Goal: Check status: Check status

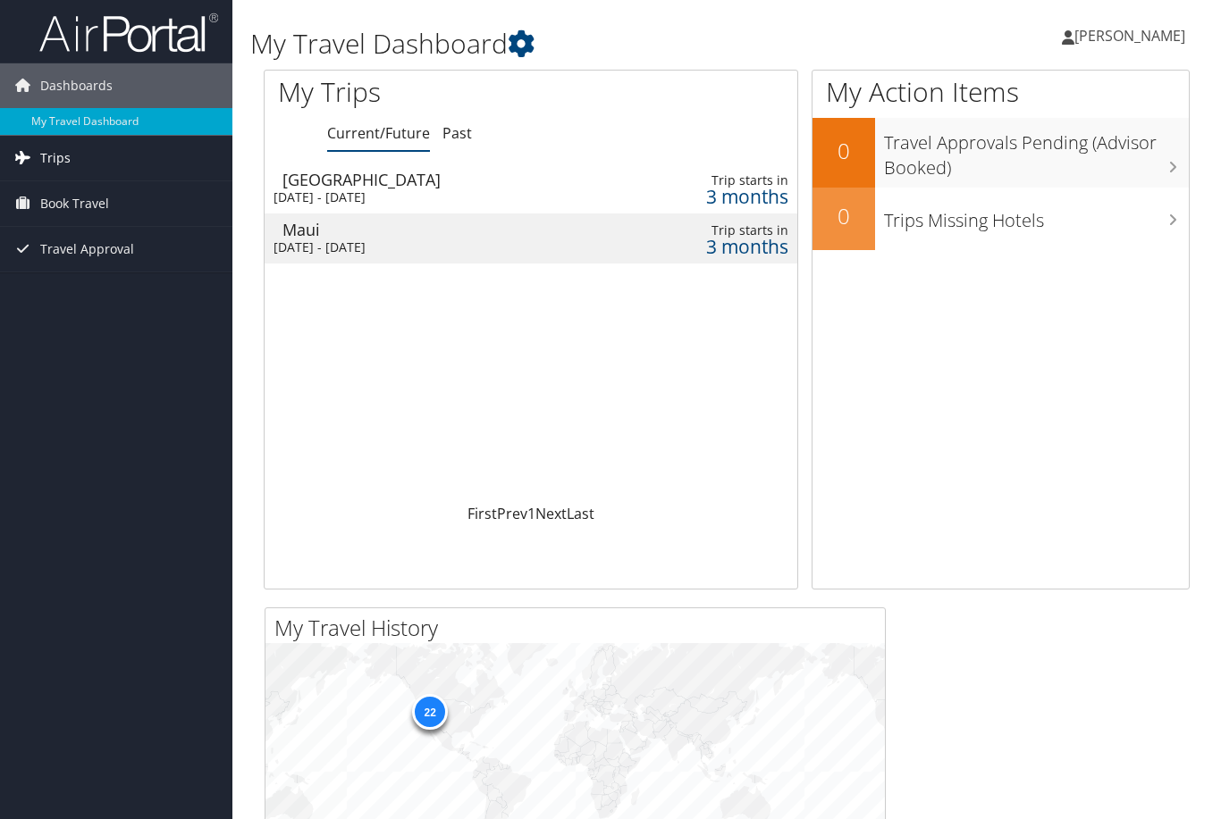
click at [53, 156] on span "Trips" at bounding box center [55, 158] width 30 height 45
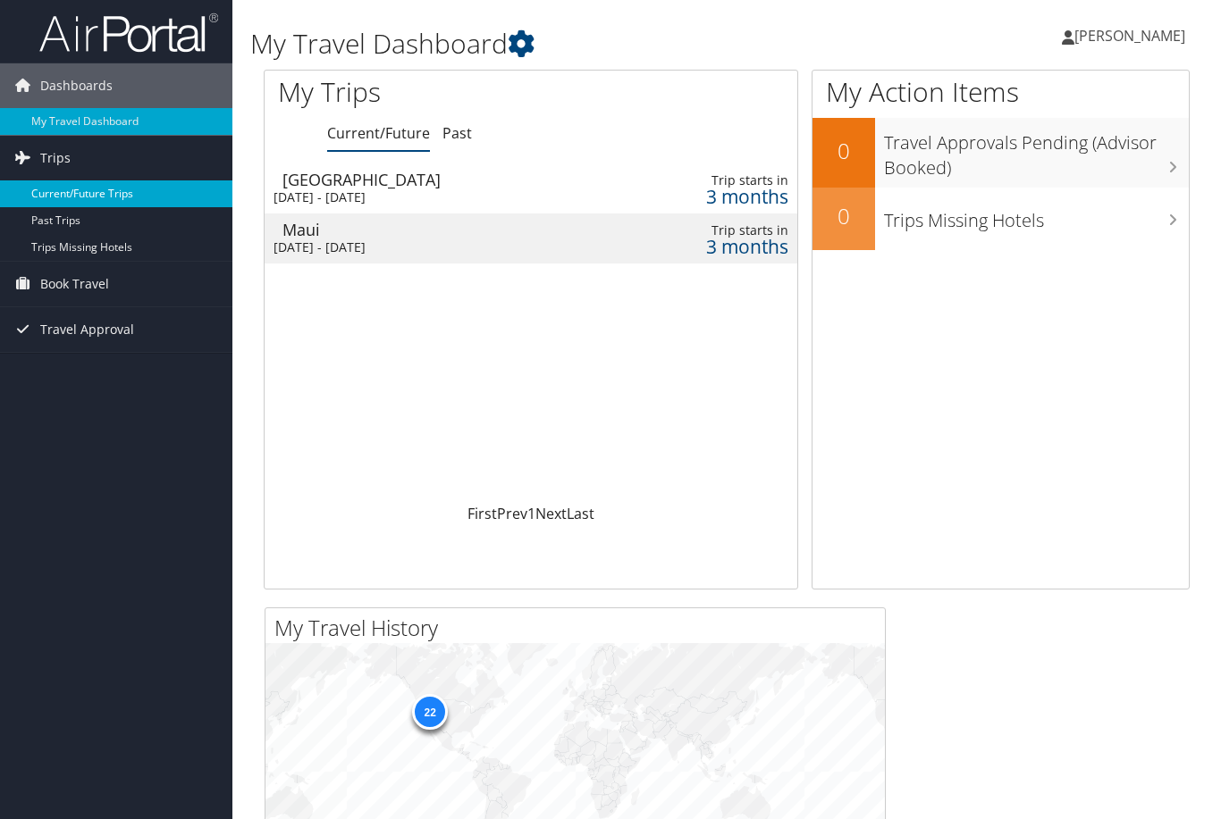
click at [93, 196] on link "Current/Future Trips" at bounding box center [116, 194] width 232 height 27
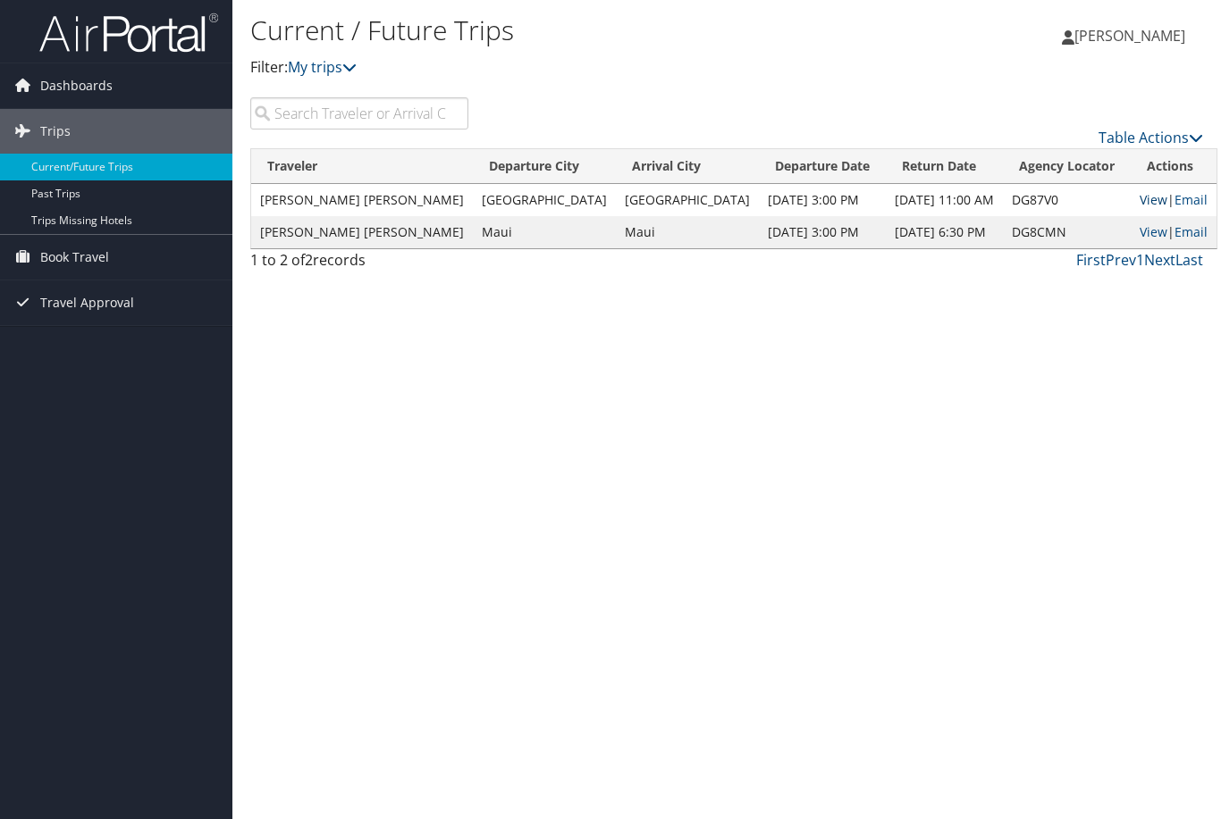
click at [1139, 203] on link "View" at bounding box center [1153, 199] width 28 height 17
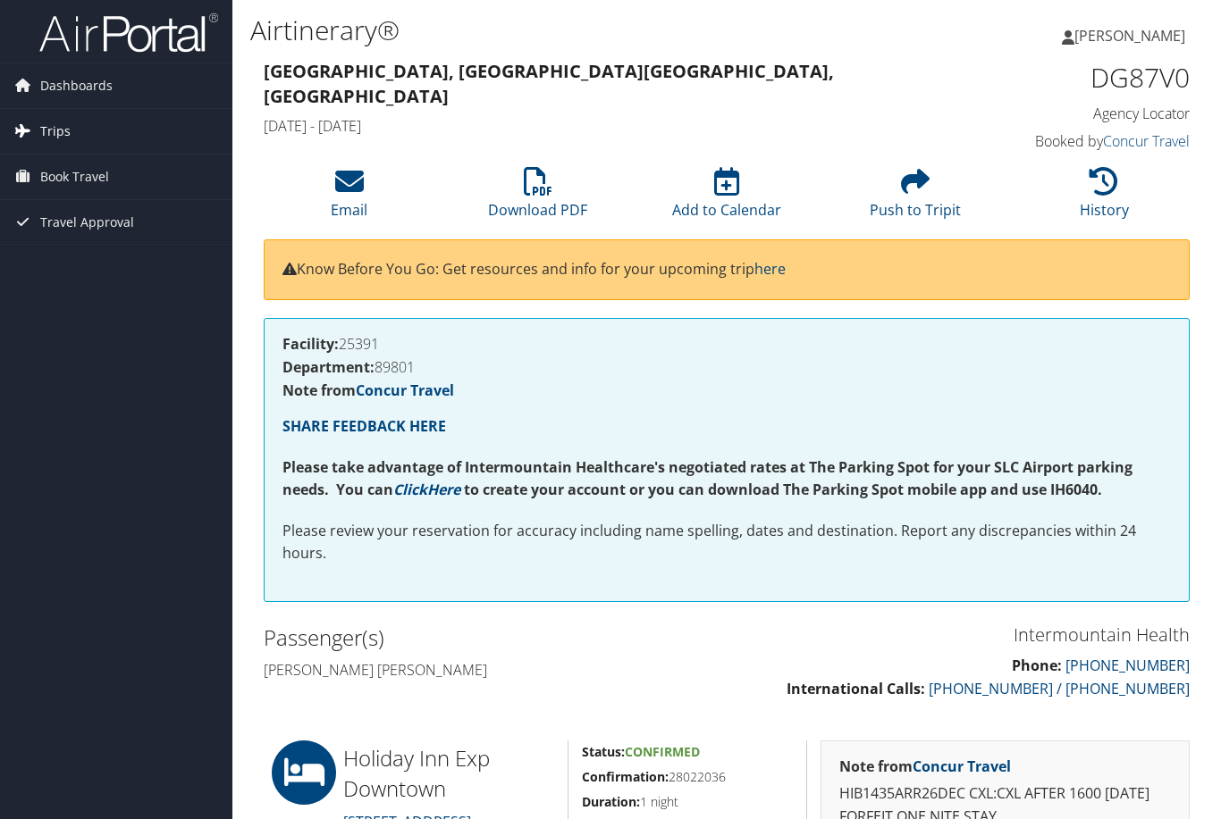
click at [84, 147] on link "Trips" at bounding box center [116, 131] width 232 height 45
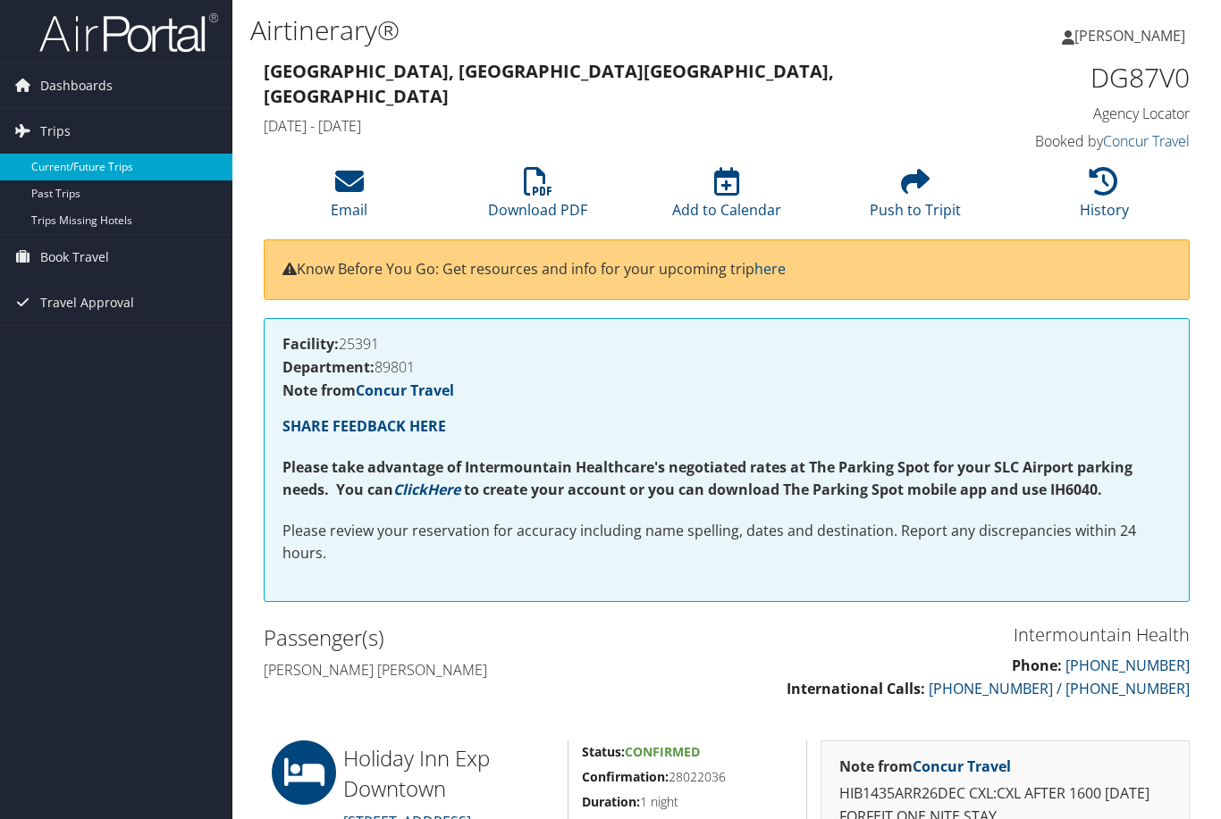
click at [86, 163] on link "Current/Future Trips" at bounding box center [116, 167] width 232 height 27
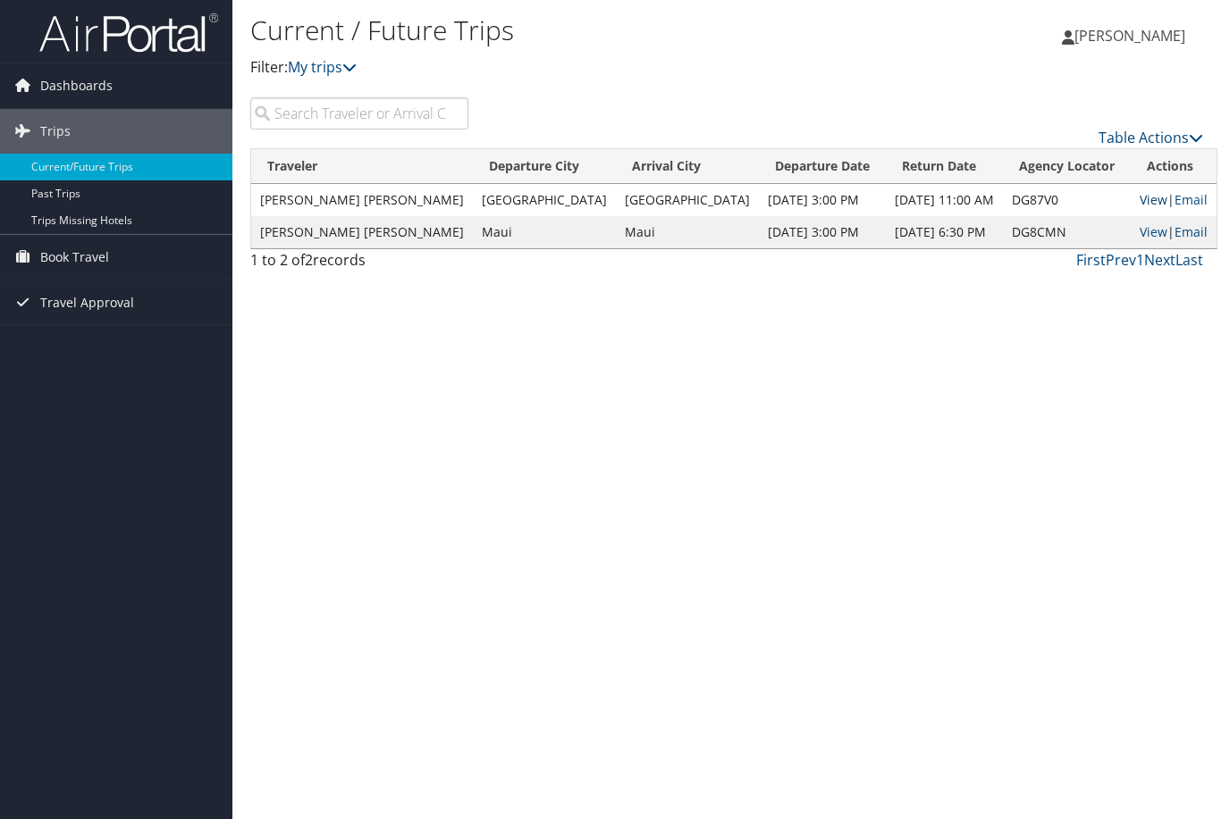
click at [1139, 196] on link "View" at bounding box center [1153, 199] width 28 height 17
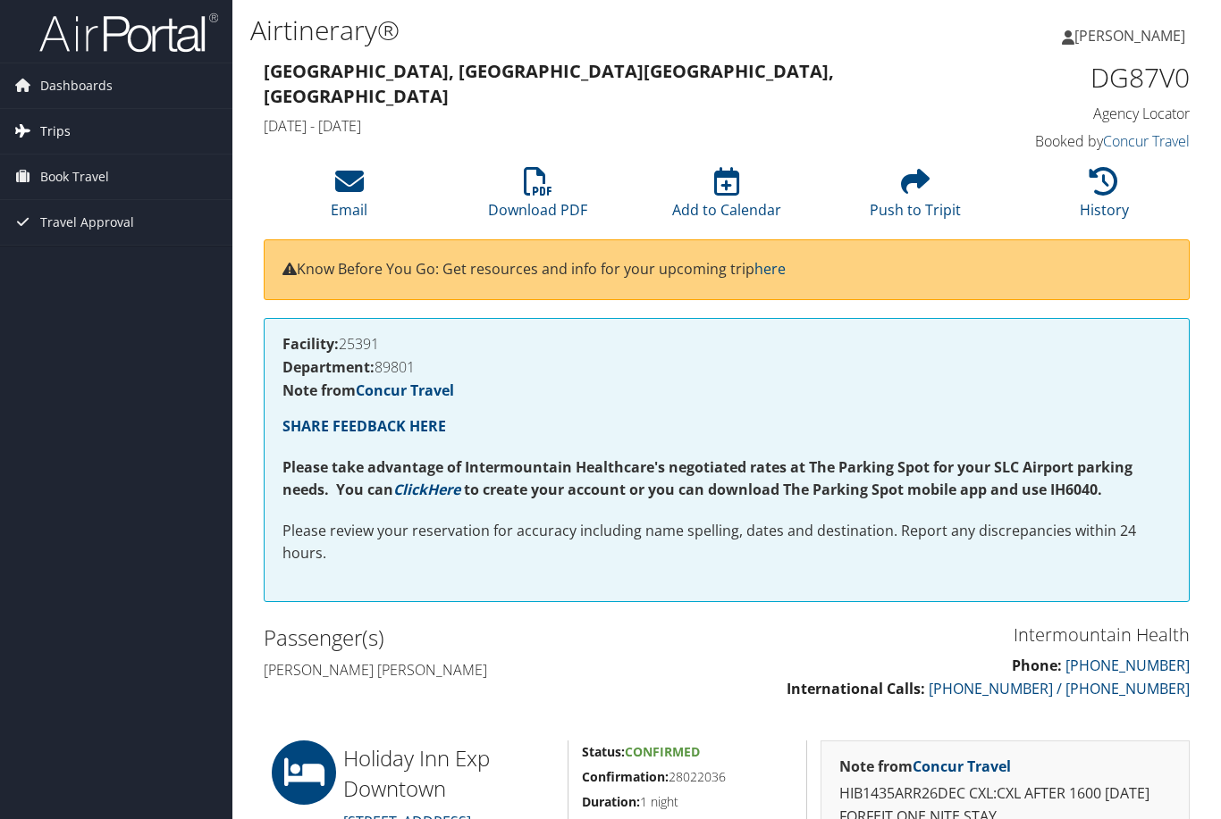
click at [69, 142] on link "Trips" at bounding box center [116, 131] width 232 height 45
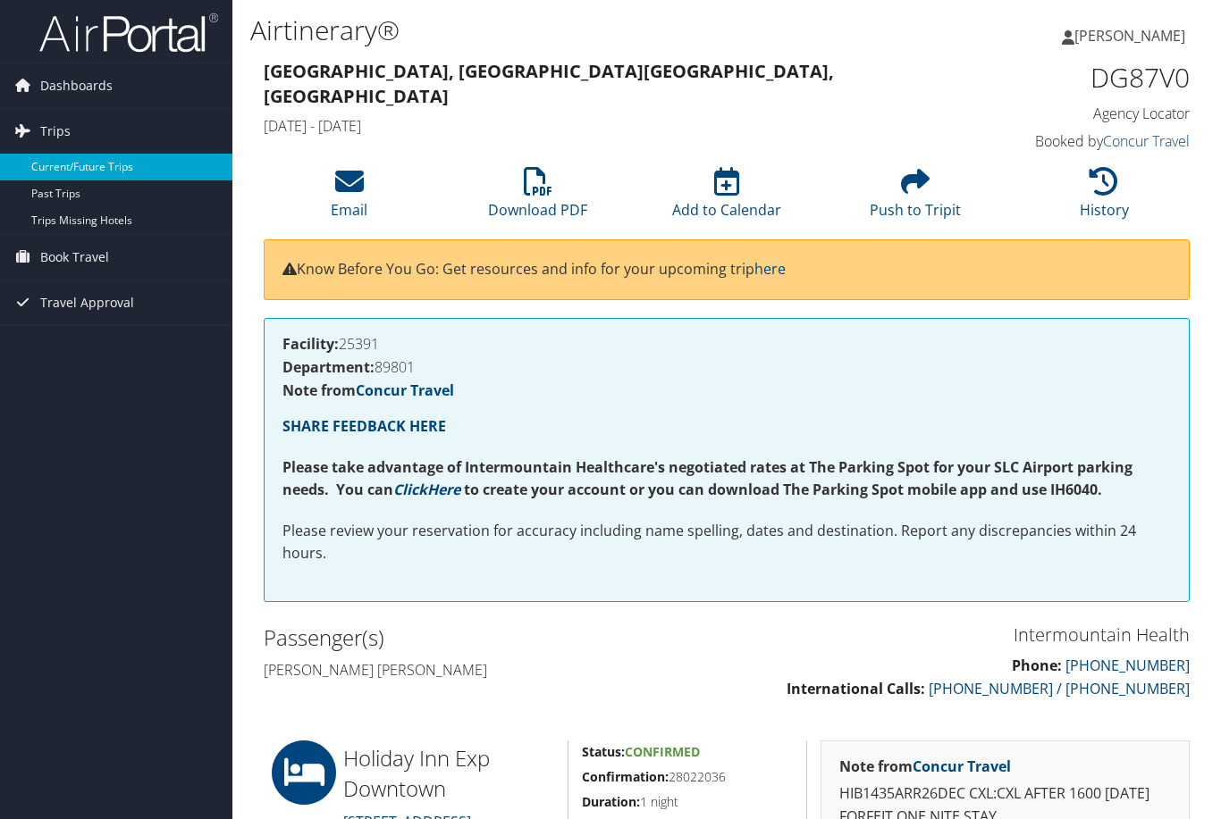
click at [80, 168] on link "Current/Future Trips" at bounding box center [116, 167] width 232 height 27
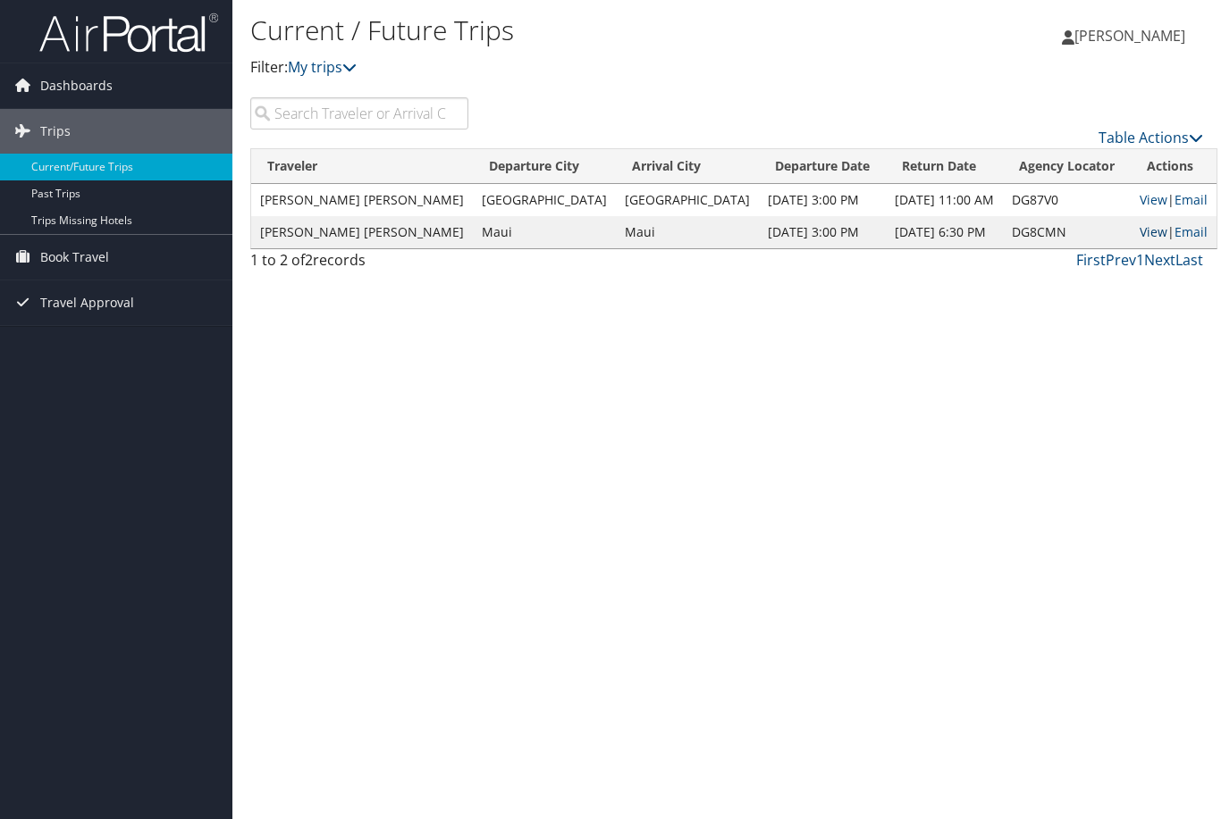
click at [1139, 239] on link "View" at bounding box center [1153, 231] width 28 height 17
